Goal: Task Accomplishment & Management: Manage account settings

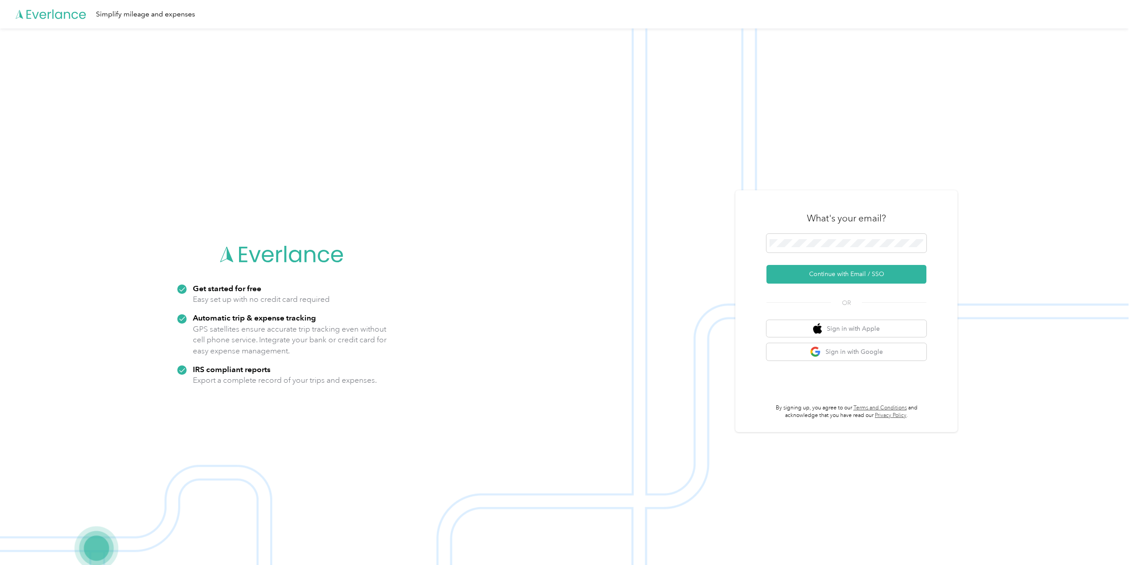
click at [846, 274] on button "Continue with Email / SSO" at bounding box center [847, 274] width 160 height 19
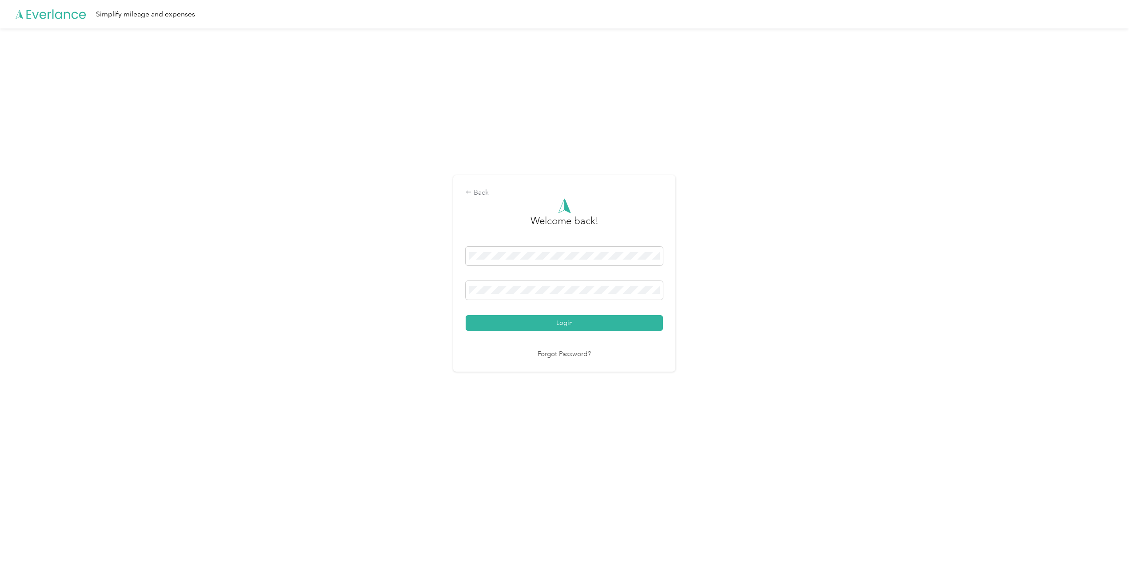
click at [575, 321] on button "Login" at bounding box center [564, 323] width 197 height 16
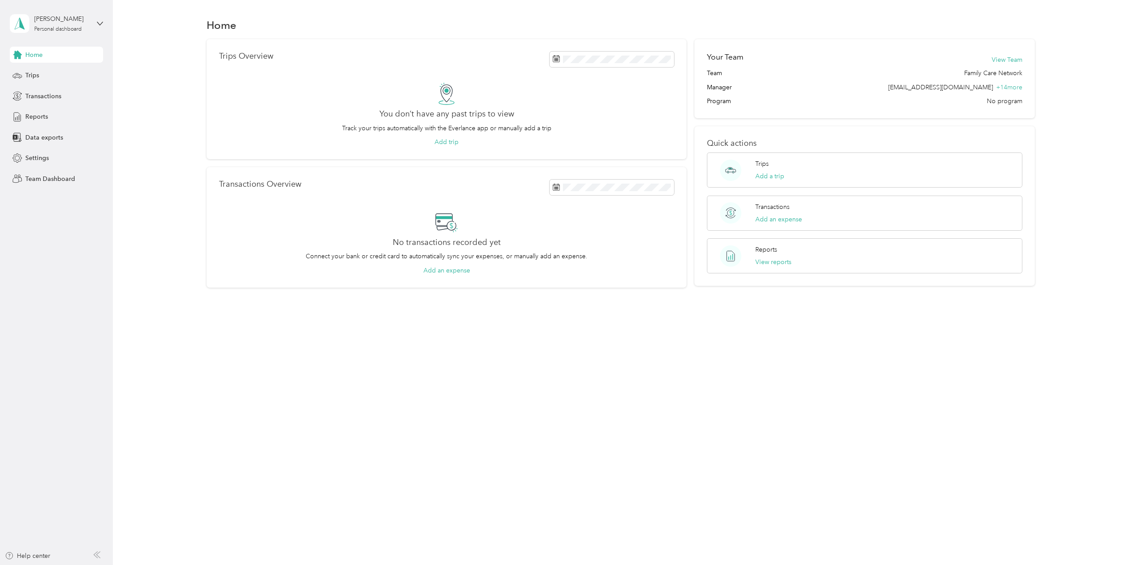
click at [24, 73] on div "Trips" at bounding box center [56, 76] width 93 height 16
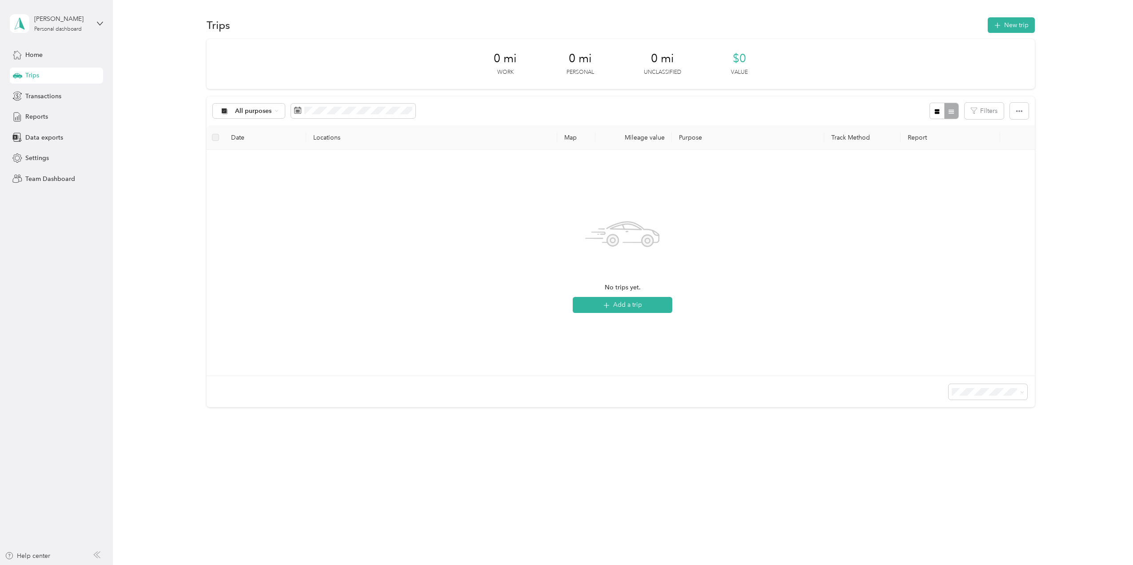
click at [43, 99] on span "Transactions" at bounding box center [43, 96] width 36 height 9
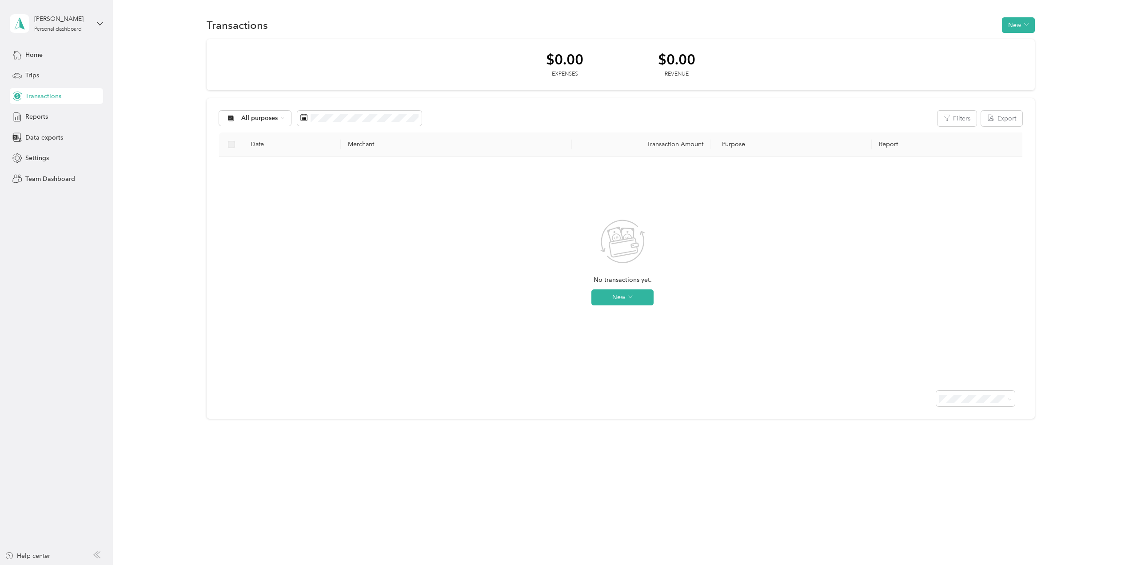
click at [38, 77] on span "Trips" at bounding box center [32, 75] width 14 height 9
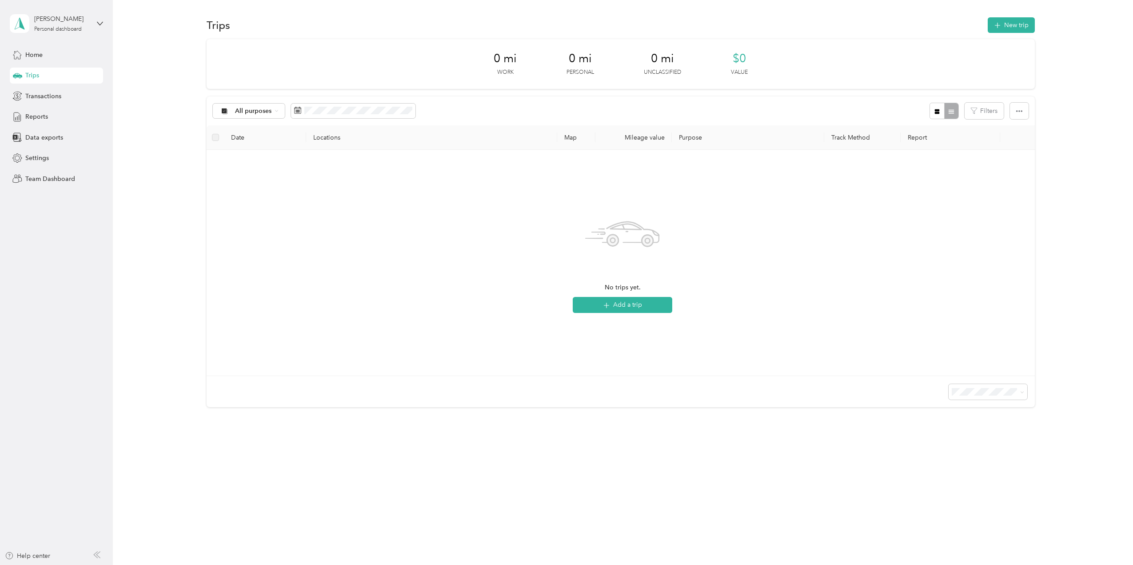
click at [42, 179] on span "Team Dashboard" at bounding box center [50, 178] width 50 height 9
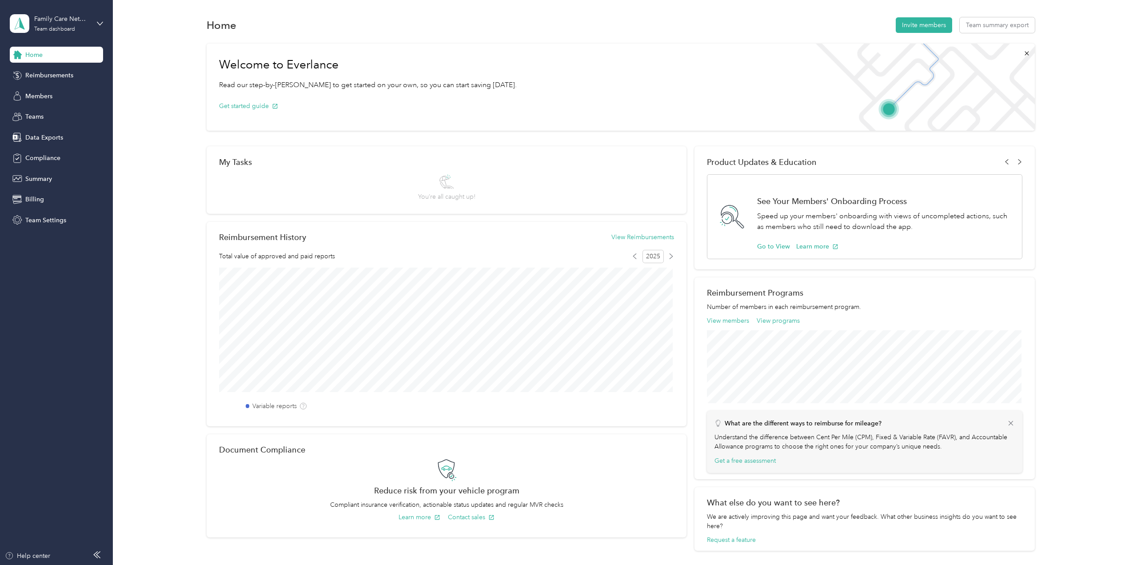
click at [52, 76] on span "Reimbursements" at bounding box center [49, 75] width 48 height 9
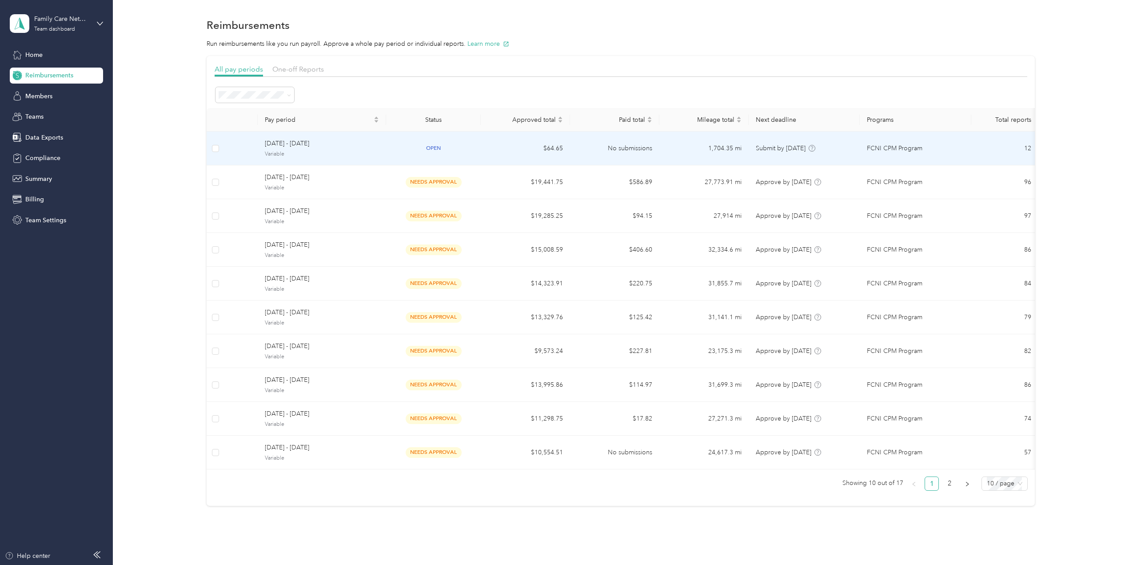
click at [305, 145] on span "[DATE] - [DATE]" at bounding box center [322, 144] width 114 height 10
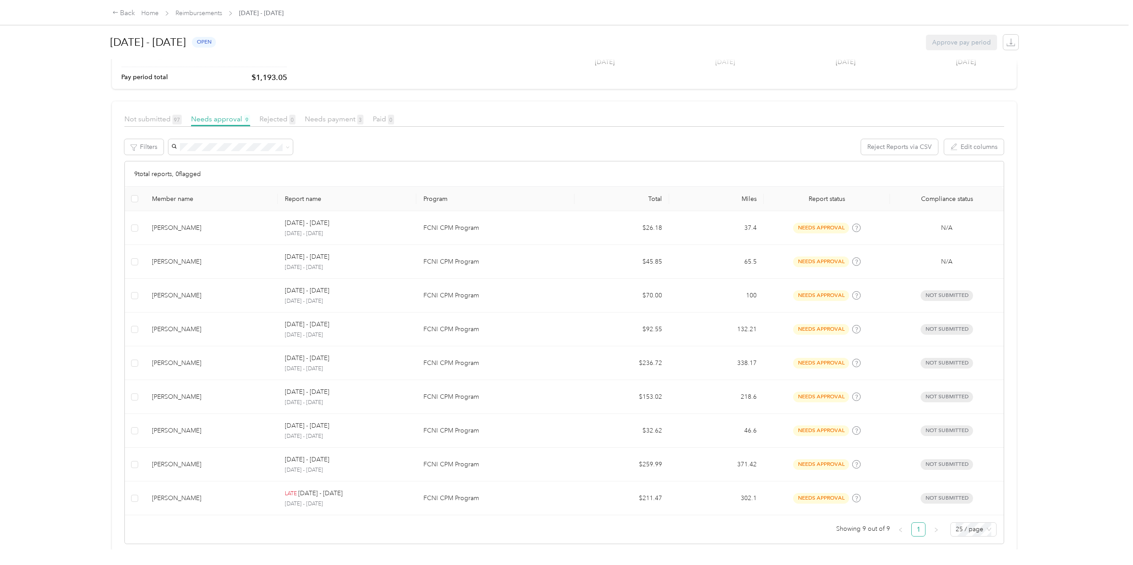
scroll to position [121, 0]
